Goal: Information Seeking & Learning: Learn about a topic

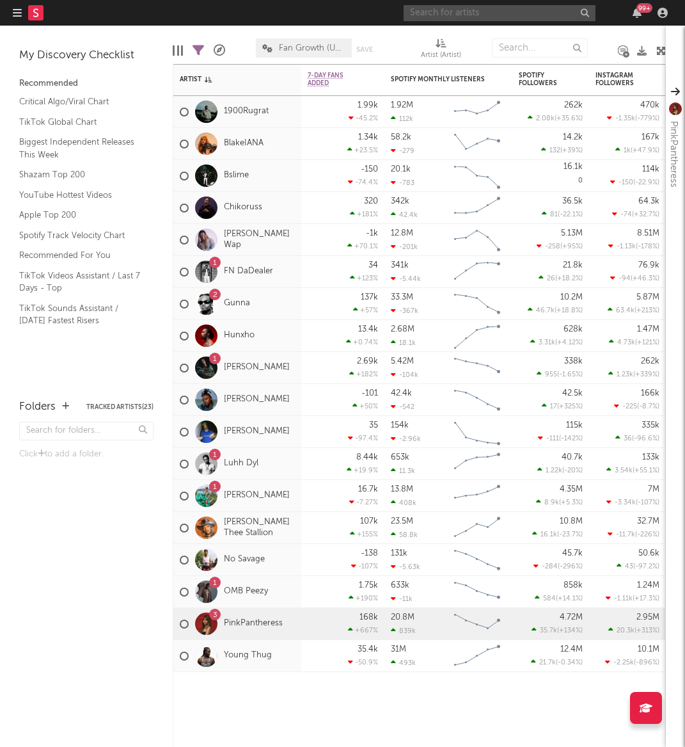
click at [453, 15] on input "text" at bounding box center [500, 13] width 192 height 16
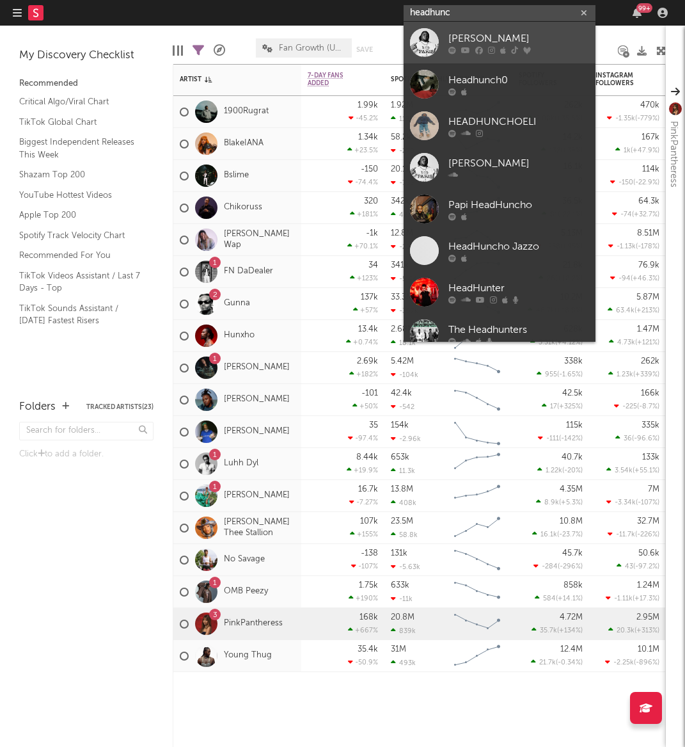
type input "headhunc"
click at [459, 41] on div "[PERSON_NAME]" at bounding box center [518, 38] width 141 height 15
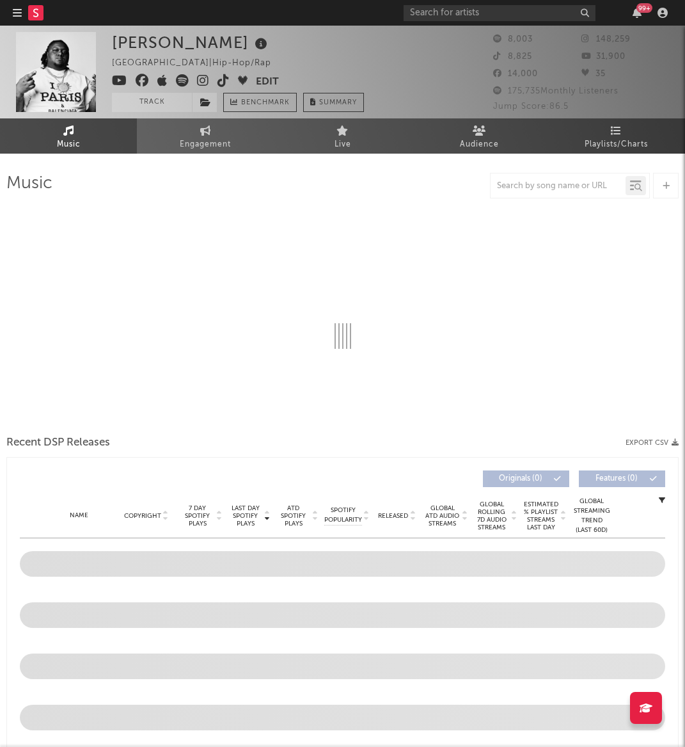
select select "6m"
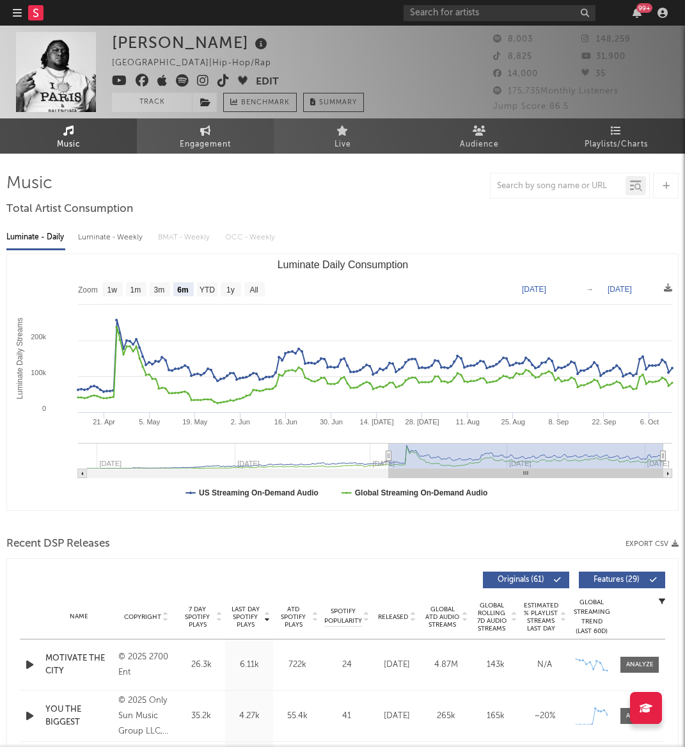
click at [213, 139] on span "Engagement" at bounding box center [205, 144] width 51 height 15
select select "1w"
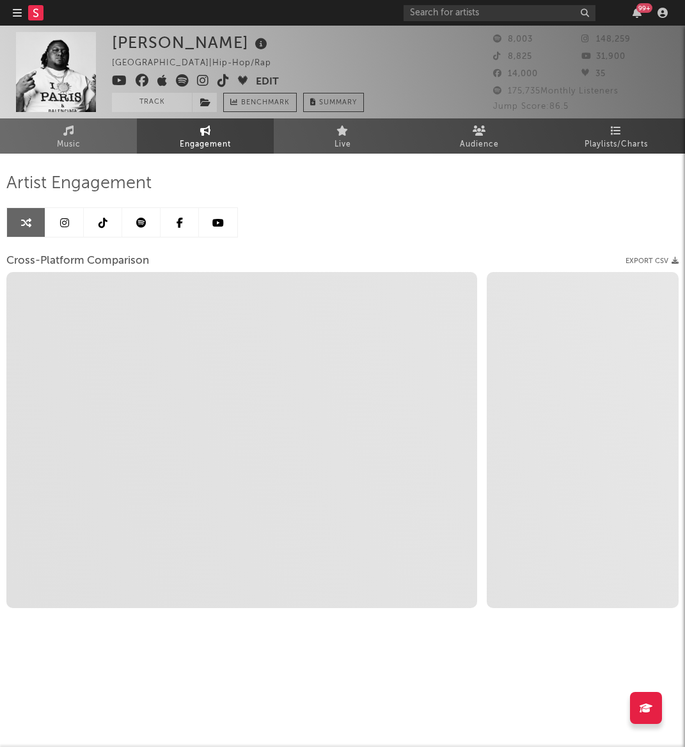
click at [67, 220] on icon at bounding box center [64, 223] width 9 height 10
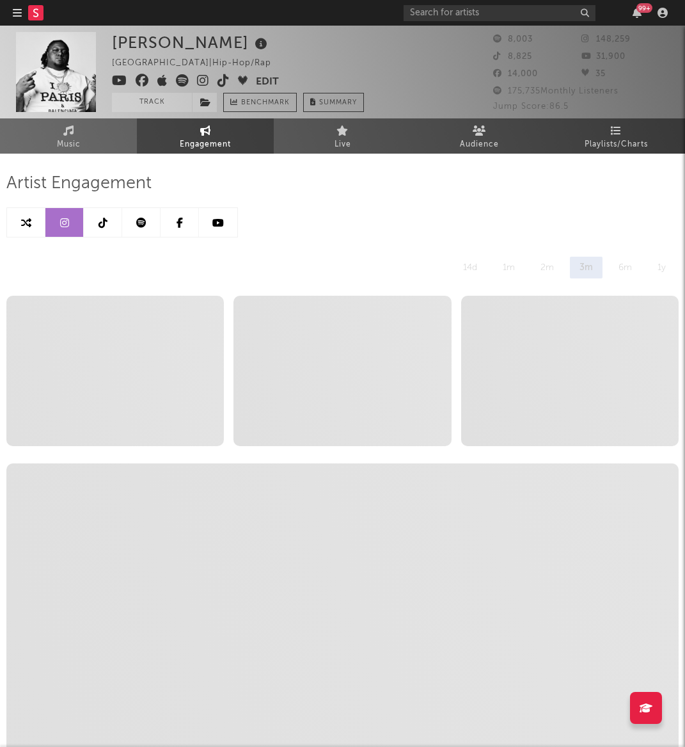
select select "6m"
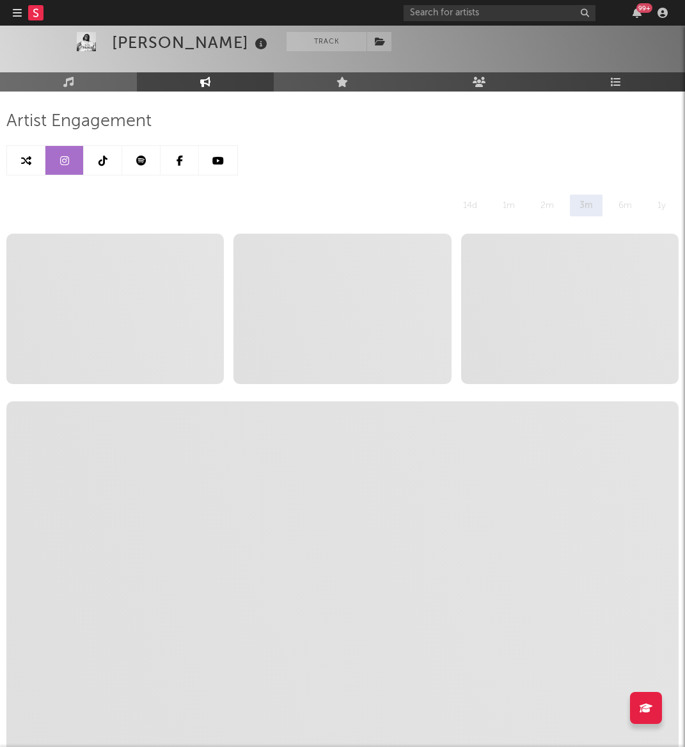
scroll to position [62, 3]
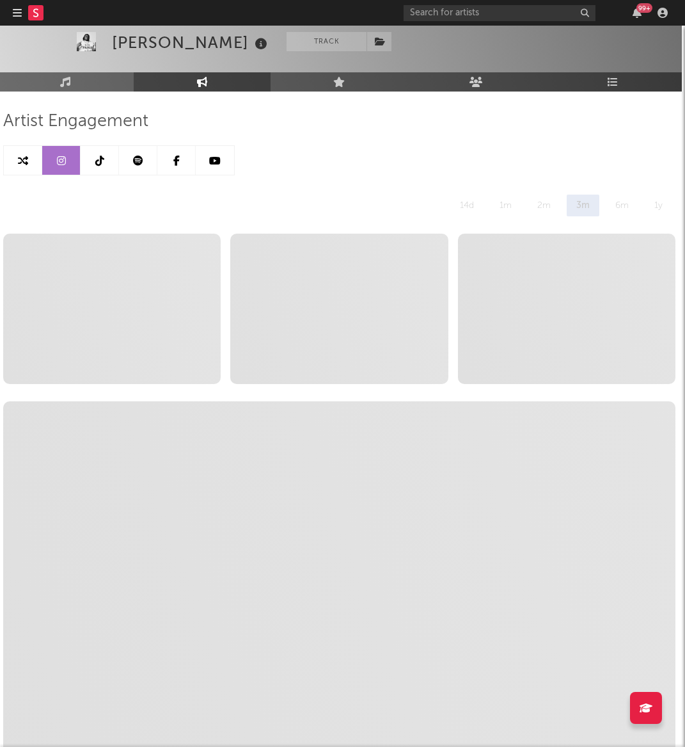
click at [25, 157] on icon at bounding box center [23, 160] width 10 height 10
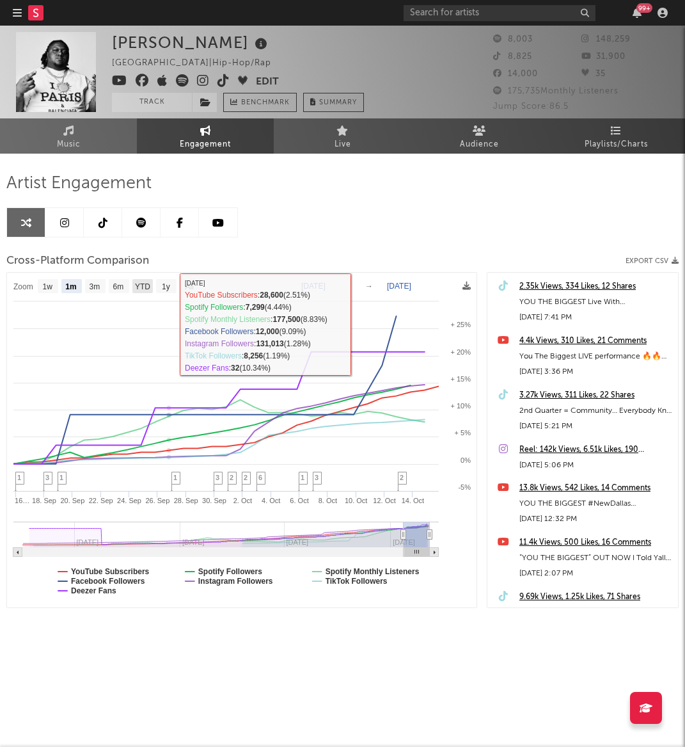
click at [138, 287] on text "YTD" at bounding box center [142, 286] width 15 height 9
select select "YTD"
type input "[DATE]"
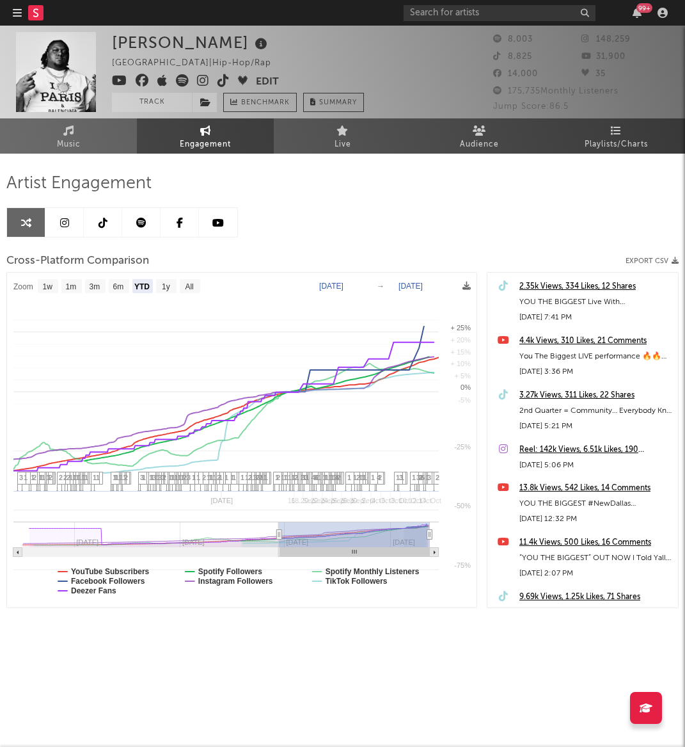
select select "1w"
